Goal: Obtain resource: Obtain resource

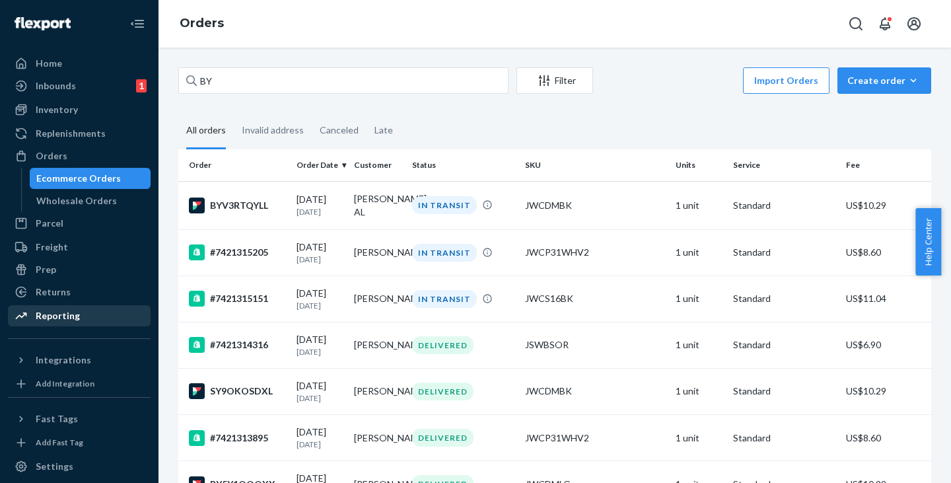
drag, startPoint x: 0, startPoint y: 0, endPoint x: 46, endPoint y: 311, distance: 314.4
click at [46, 311] on div "Reporting" at bounding box center [58, 315] width 44 height 13
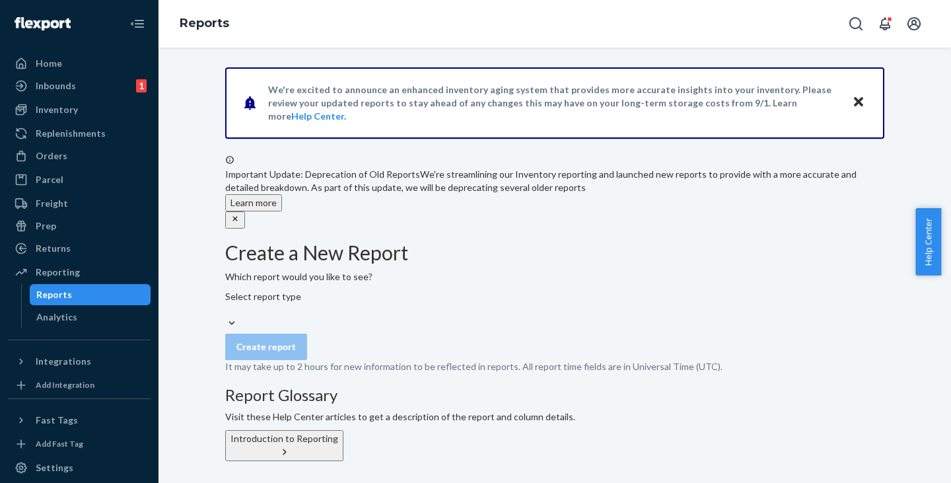
click at [331, 330] on div "Select report type" at bounding box center [554, 310] width 659 height 40
click at [435, 326] on div "Select report type" at bounding box center [554, 310] width 659 height 40
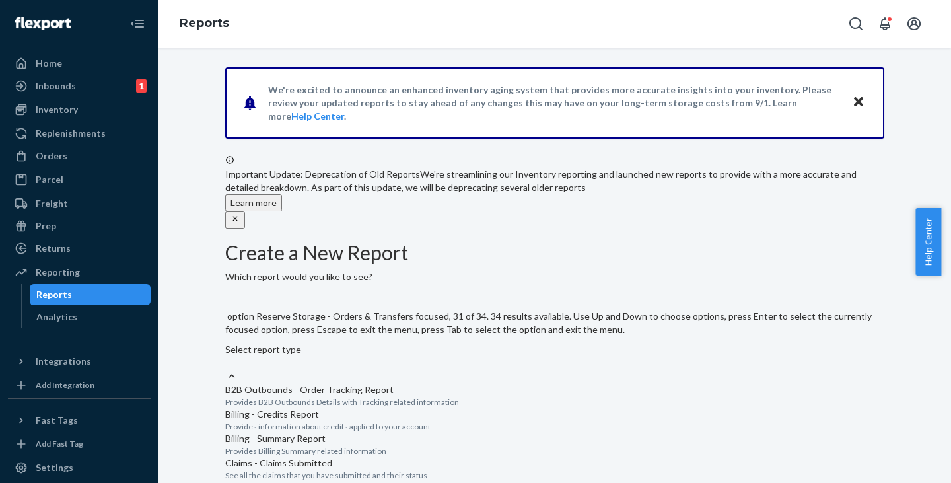
scroll to position [1930, 0]
click at [227, 369] on input "option Returns - All Returns focused, 34 of 34. 34 results available. Use Up an…" at bounding box center [225, 362] width 1 height 13
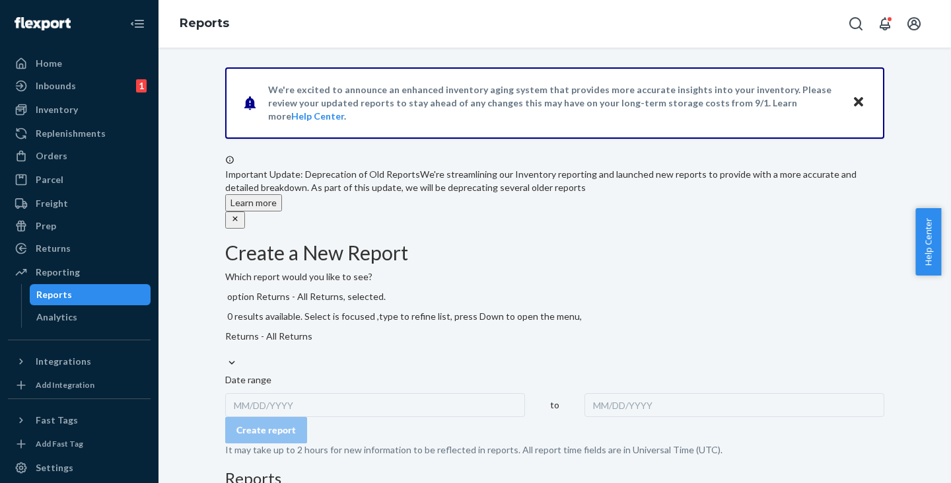
click at [314, 393] on div "MM/DD/YYYY" at bounding box center [375, 405] width 300 height 24
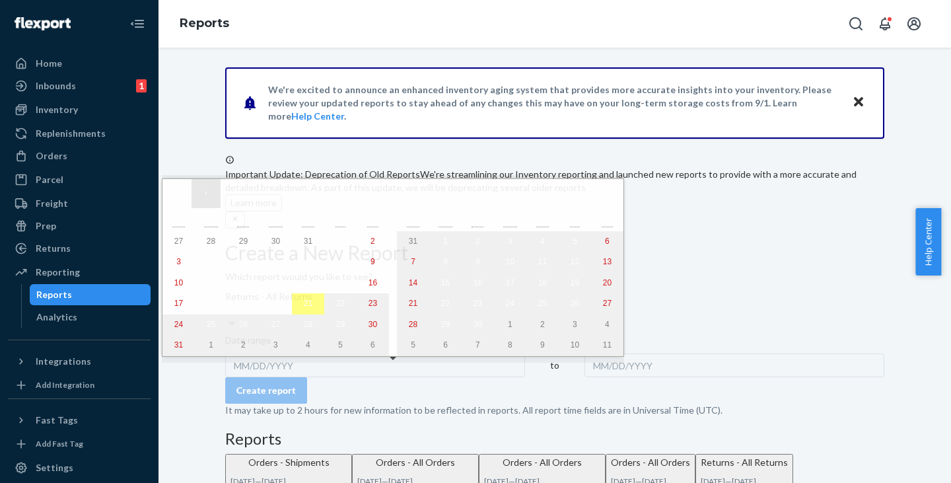
click at [204, 198] on button "‹" at bounding box center [206, 193] width 29 height 29
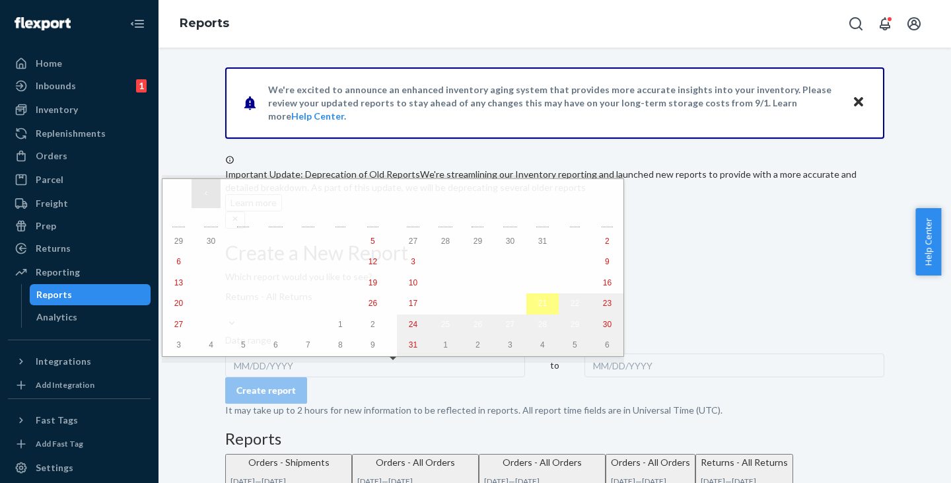
click at [204, 198] on button "‹" at bounding box center [206, 193] width 29 height 29
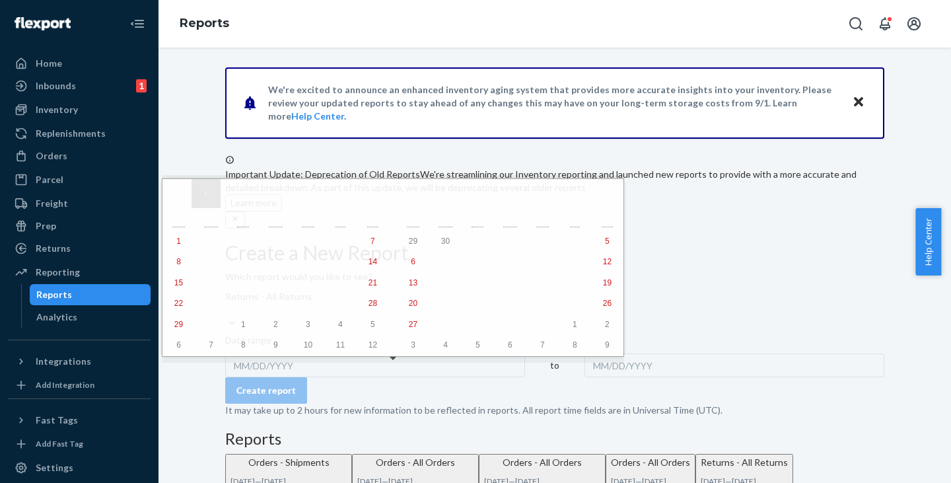
click at [204, 198] on button "‹" at bounding box center [206, 193] width 29 height 29
click at [371, 239] on abbr "1" at bounding box center [373, 240] width 5 height 9
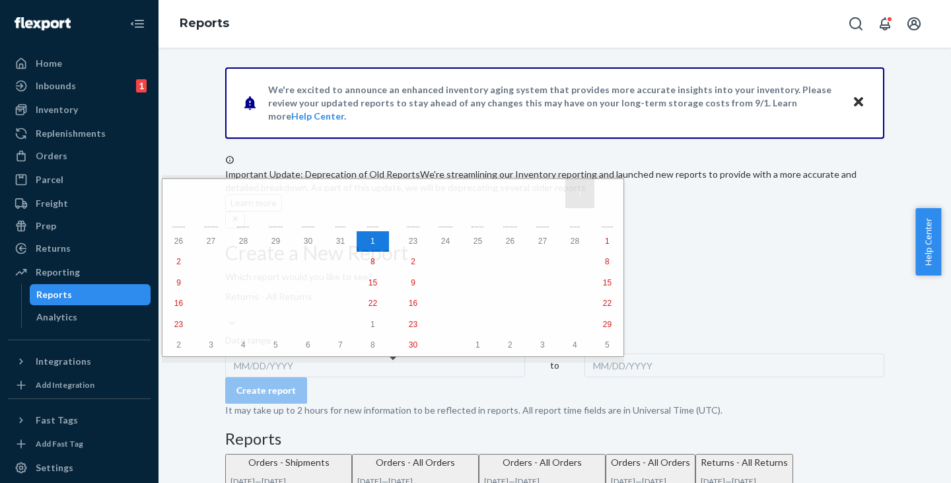
click at [565, 196] on button "›" at bounding box center [579, 193] width 29 height 29
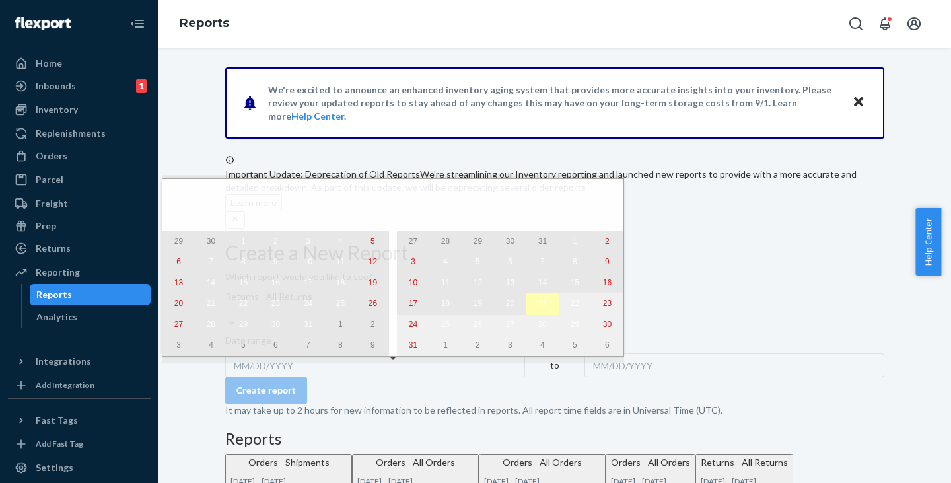
click at [538, 308] on abbr "21" at bounding box center [542, 303] width 9 height 9
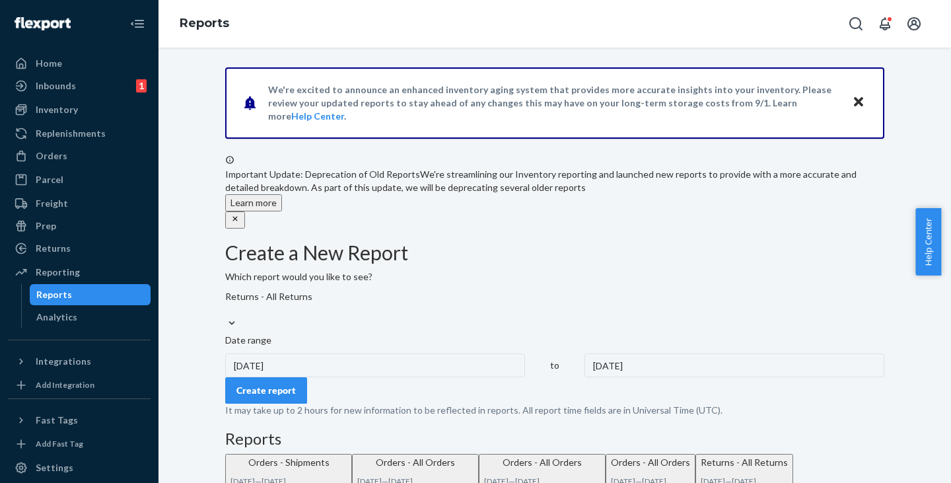
click at [296, 397] on div "Create report" at bounding box center [265, 390] width 59 height 13
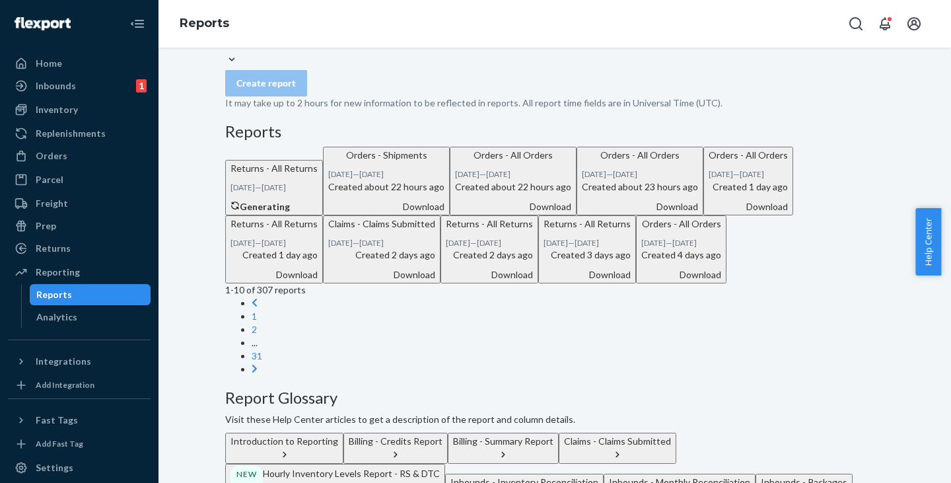
scroll to position [264, 0]
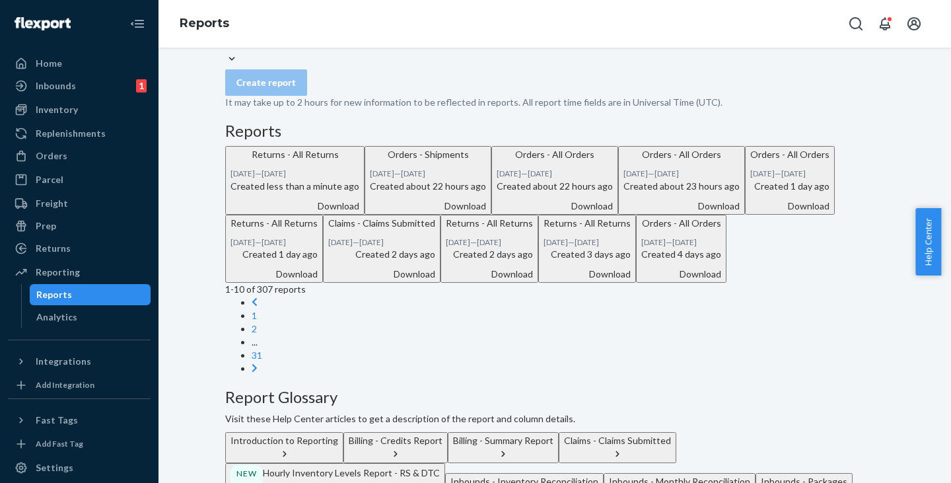
click at [359, 213] on div "Download" at bounding box center [294, 205] width 129 height 13
